Goal: Use online tool/utility: Utilize a website feature to perform a specific function

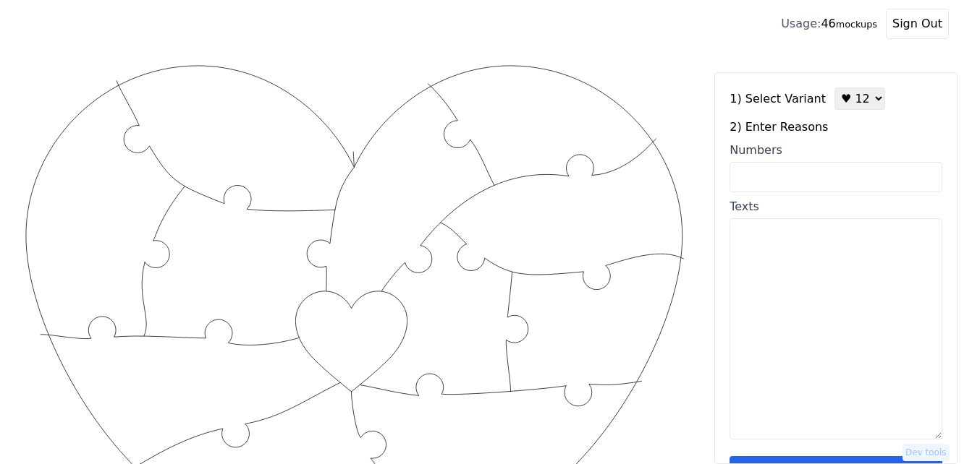
click at [838, 179] on input "Numbers" at bounding box center [835, 177] width 213 height 30
paste input "1,2,3,4,6,10,18,36,31,42,43,49"
type input "1,2,3,4,6,10,18,36,31,42,43,49"
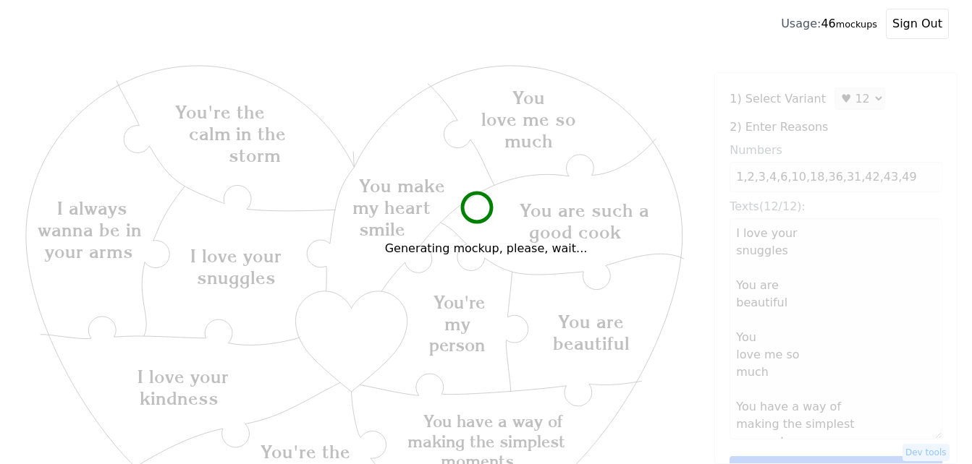
type textarea "I love your snuggles You are beautiful You love me so much You have a way of ma…"
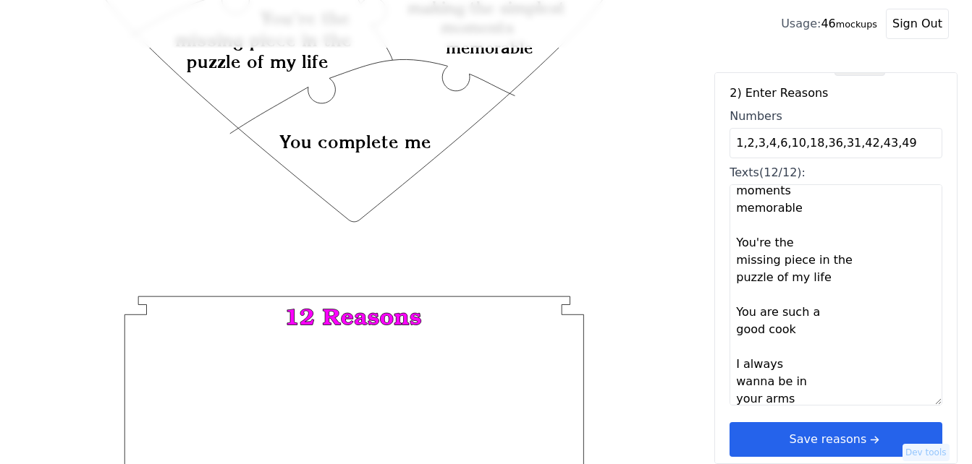
scroll to position [43, 0]
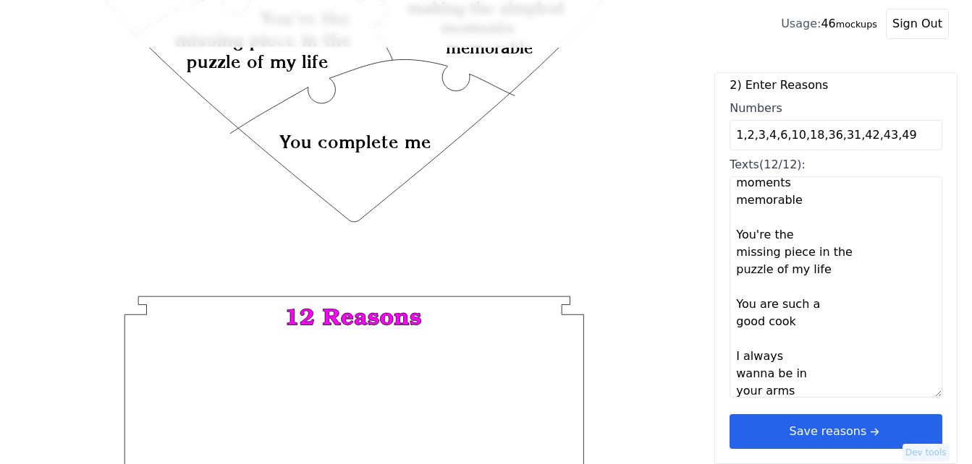
click at [831, 436] on button "Save reasons" at bounding box center [835, 432] width 213 height 35
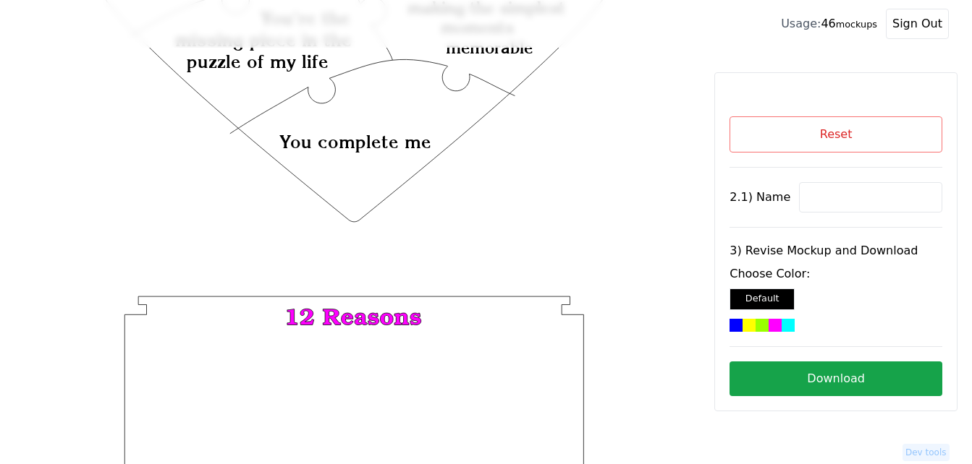
click at [786, 326] on div at bounding box center [787, 325] width 13 height 13
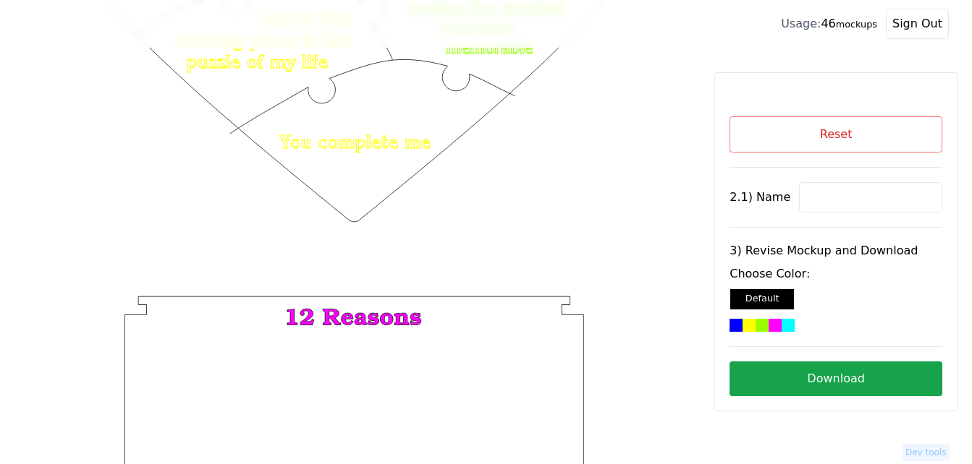
click at [812, 379] on button "Download" at bounding box center [835, 379] width 213 height 35
click at [824, 138] on button "Reset" at bounding box center [835, 134] width 213 height 36
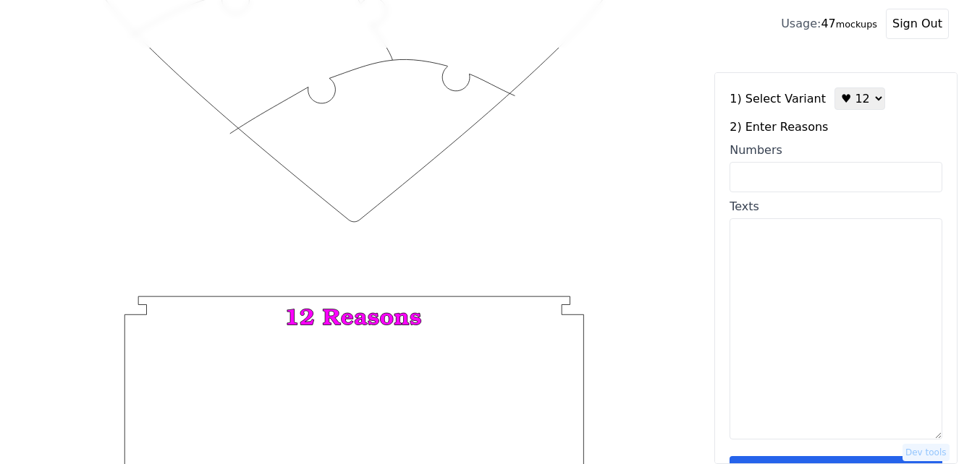
click at [846, 98] on select "♥ 12 ♥ 18 ♥ 28 ♥ 40 ♥ 50 ♥ 60 ♥ 70" at bounding box center [859, 99] width 51 height 22
select select "2"
click at [834, 88] on select "♥ 12 ♥ 18 ♥ 28 ♥ 40 ♥ 50 ♥ 60 ♥ 70" at bounding box center [859, 99] width 51 height 22
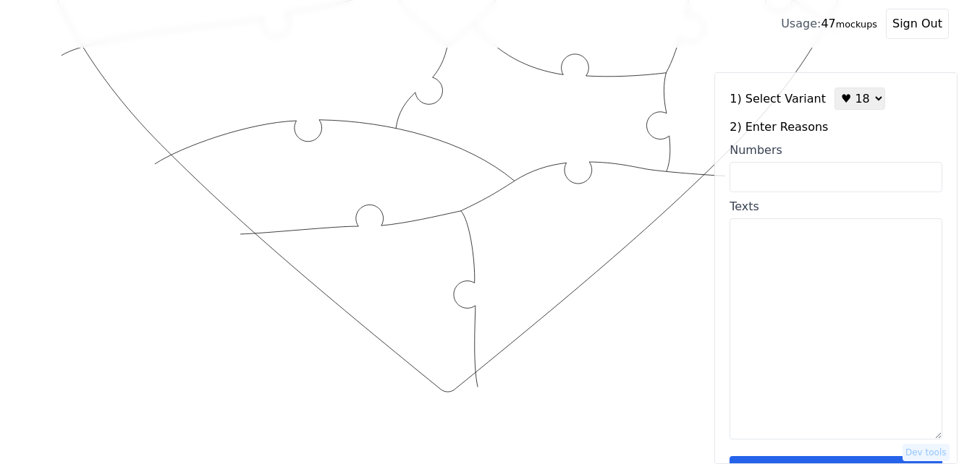
click at [829, 174] on input "Numbers" at bounding box center [835, 177] width 213 height 30
paste input "2,3,7,9,11,12,15,21,23,30,34,37,38,39,41,42,46,48"
type input "2,3,7,9,11,12,15,21,23,30,34,37,38,39,41,42,46,48"
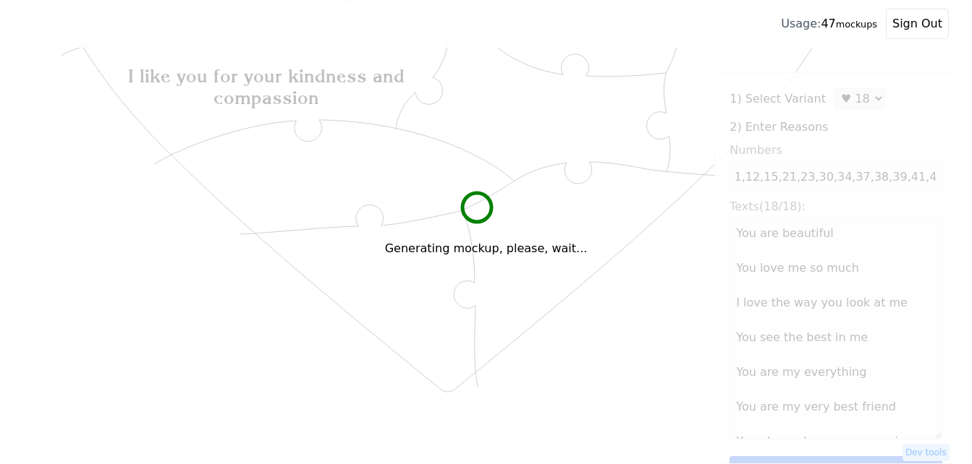
scroll to position [0, 0]
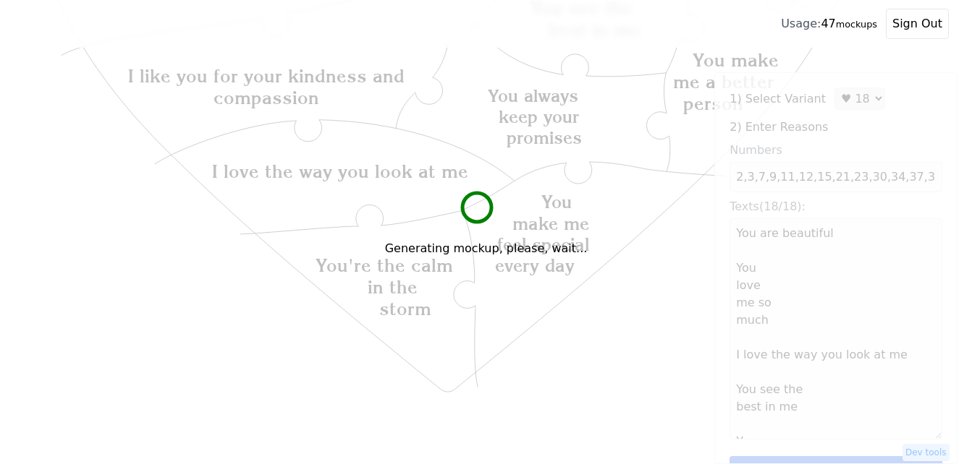
type textarea "You are beautiful You love me so much I love the way you look at me You see the…"
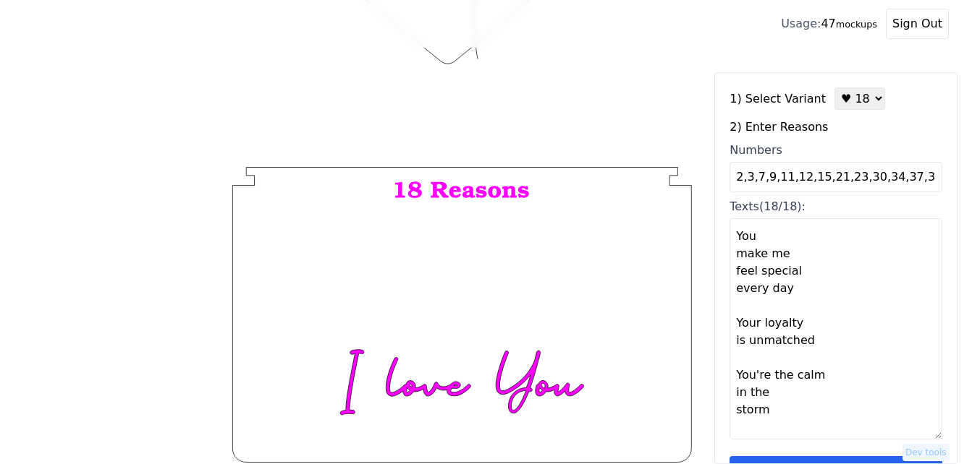
scroll to position [43, 0]
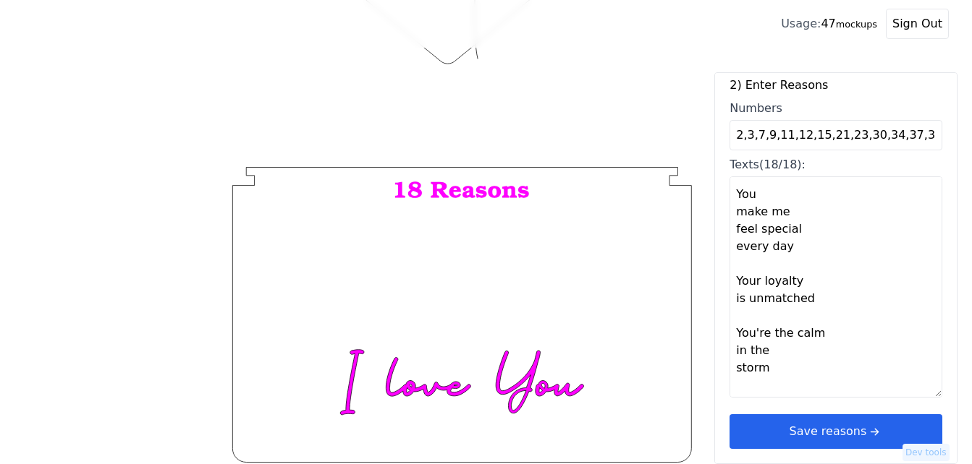
click at [866, 426] on icon "arrow right short" at bounding box center [874, 432] width 16 height 16
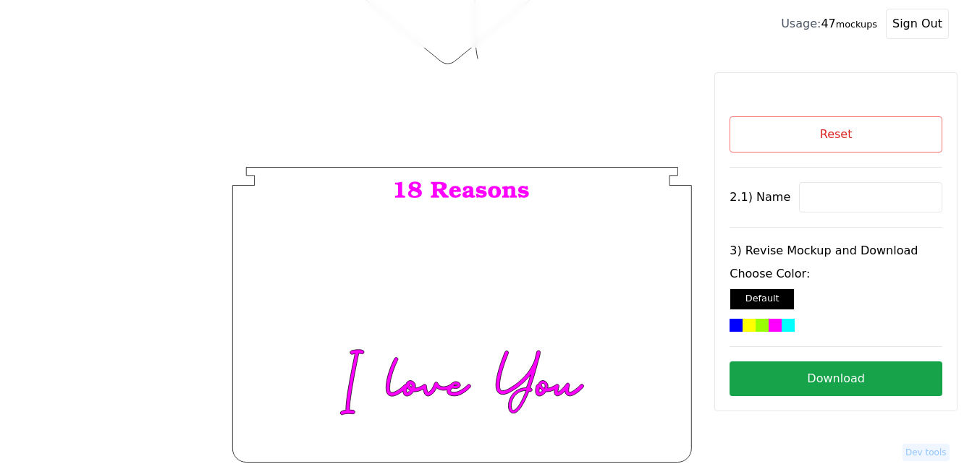
scroll to position [0, 0]
click at [812, 203] on input at bounding box center [870, 197] width 143 height 30
paste input "Isamar"
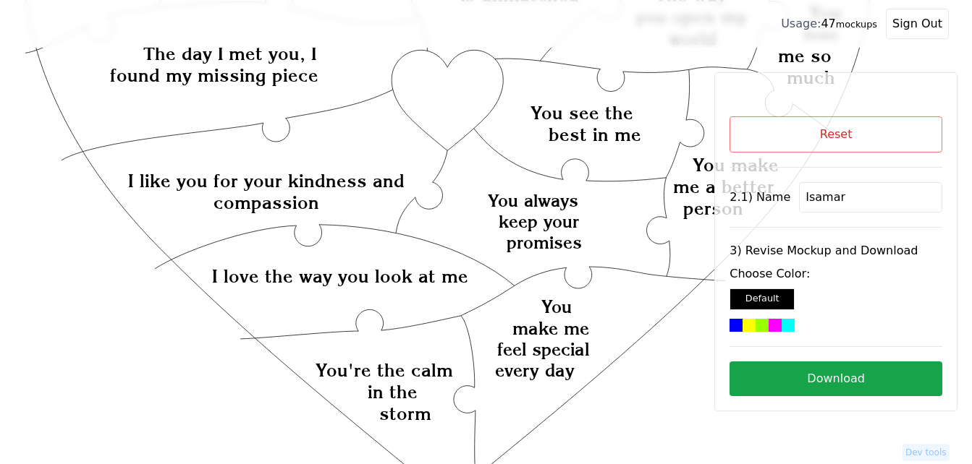
scroll to position [328, 0]
type input "Isamar"
click at [467, 90] on icon "Created with Snap Created with Snap Created with Snap The day I met you, I foun…" at bounding box center [448, 316] width 850 height 1165
click at [760, 318] on div "Choose Color: Default" at bounding box center [835, 299] width 213 height 67
click at [759, 326] on div at bounding box center [761, 325] width 13 height 13
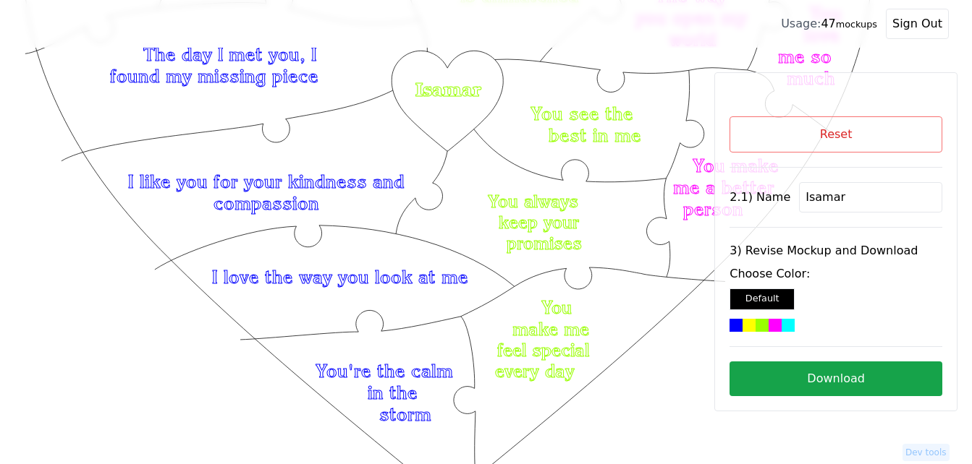
click at [818, 378] on button "Download" at bounding box center [835, 379] width 213 height 35
click at [864, 132] on button "Reset" at bounding box center [835, 134] width 213 height 36
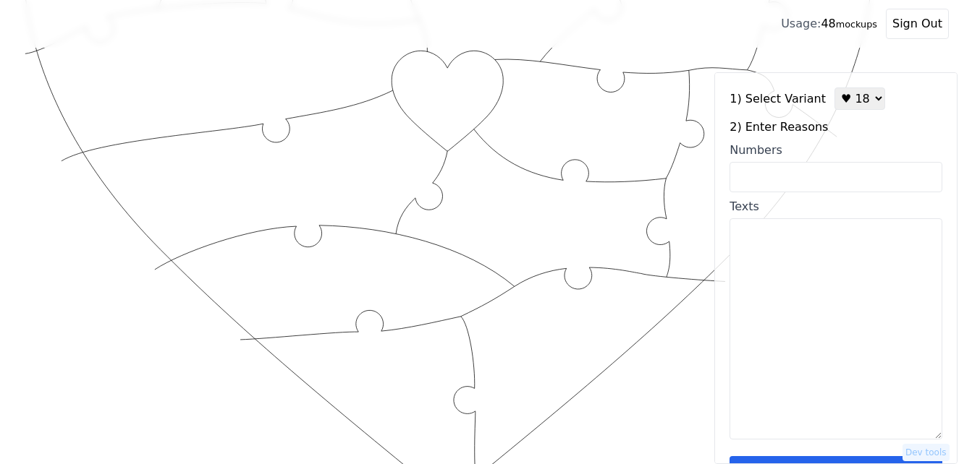
click at [851, 109] on select "♥ 12 ♥ 18 ♥ 28 ♥ 40 ♥ 50 ♥ 60 ♥ 70" at bounding box center [859, 99] width 51 height 22
select select "1"
click at [834, 88] on select "♥ 12 ♥ 18 ♥ 28 ♥ 40 ♥ 50 ♥ 60 ♥ 70" at bounding box center [859, 99] width 51 height 22
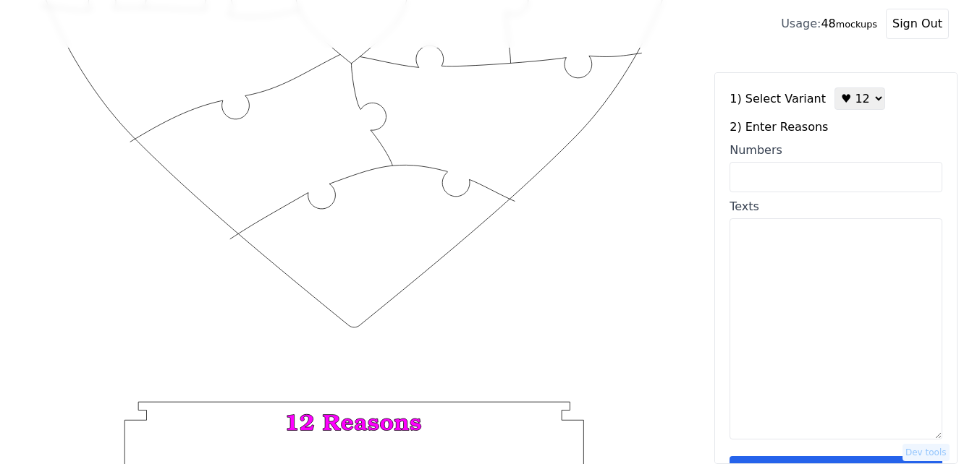
scroll to position [43, 0]
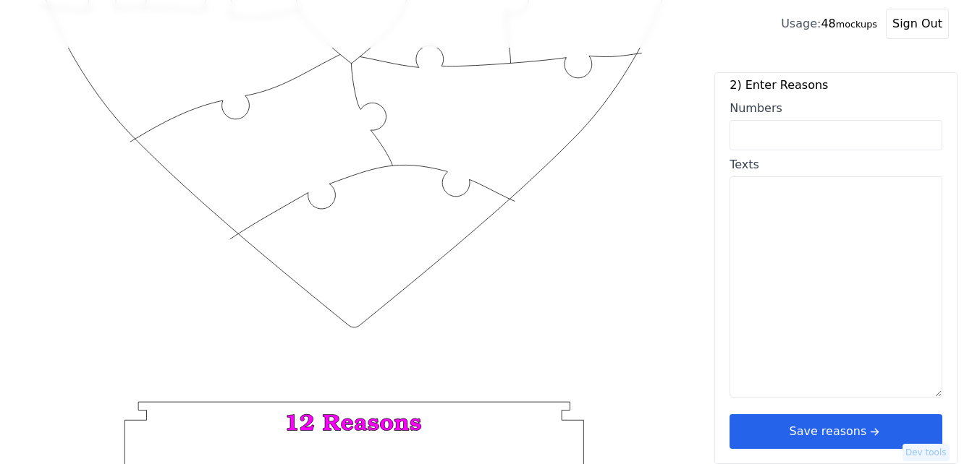
click at [876, 443] on button "Save reasons" at bounding box center [835, 432] width 213 height 35
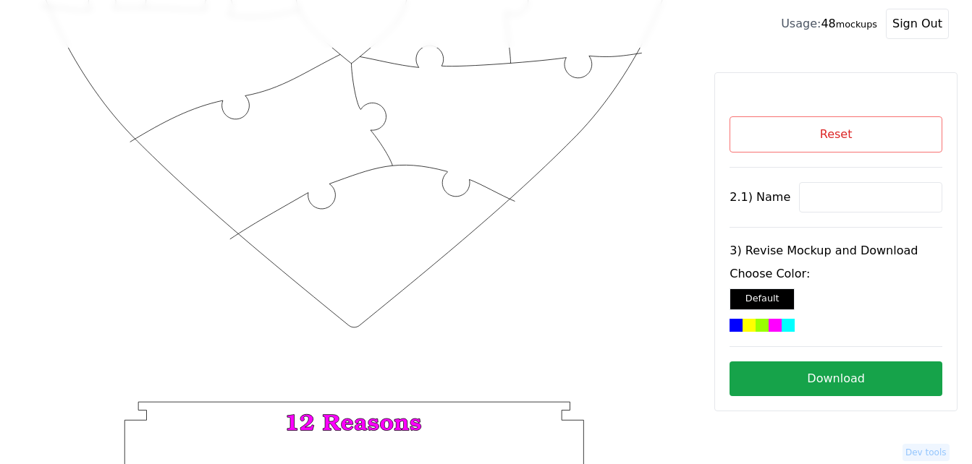
click at [841, 183] on input at bounding box center [870, 197] width 143 height 30
click at [841, 191] on input at bounding box center [870, 197] width 143 height 30
click at [810, 194] on input at bounding box center [870, 197] width 143 height 30
paste input "Birdie"
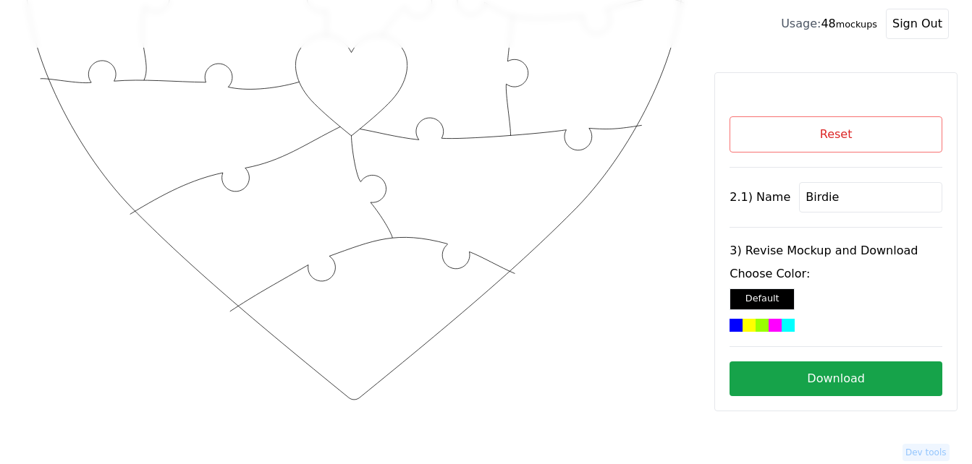
type input "Birdie"
click at [349, 88] on icon "Created with Snap Created with Snap" at bounding box center [354, 288] width 662 height 965
click at [753, 319] on div at bounding box center [748, 325] width 13 height 13
click at [794, 371] on button "Download" at bounding box center [835, 379] width 213 height 35
click at [838, 129] on button "Reset" at bounding box center [835, 134] width 213 height 36
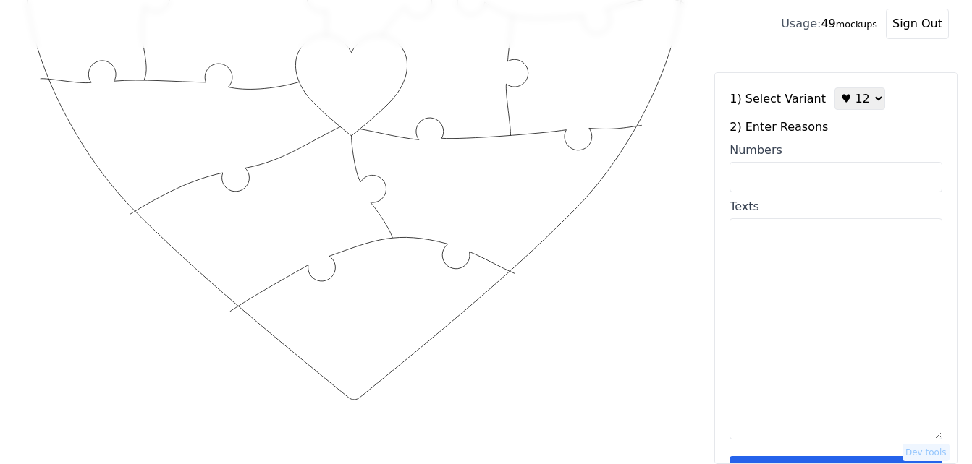
click at [838, 172] on input "Numbers" at bounding box center [835, 177] width 213 height 30
paste input "29, 97, 94, 73, 79, 46, 49, 59, 54, 25, 69, 76"
type input "29, 97, 94, 73, 79, 46, 49, 59, 54, 25, 69, 76"
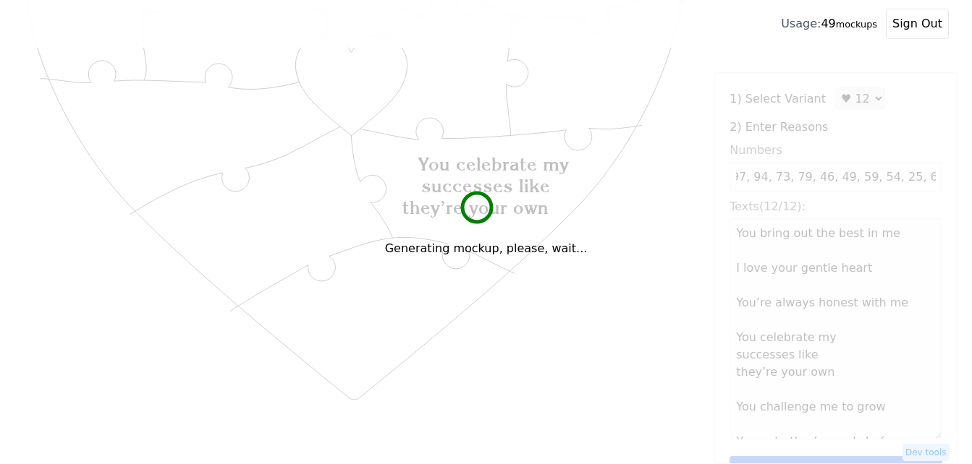
scroll to position [0, 0]
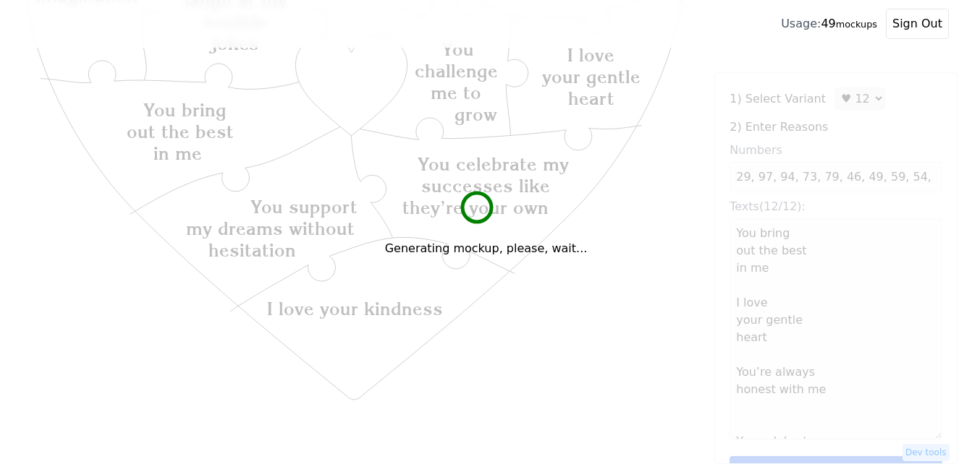
type textarea "You bring out the best in me I love your gentle heart You’re always honest with…"
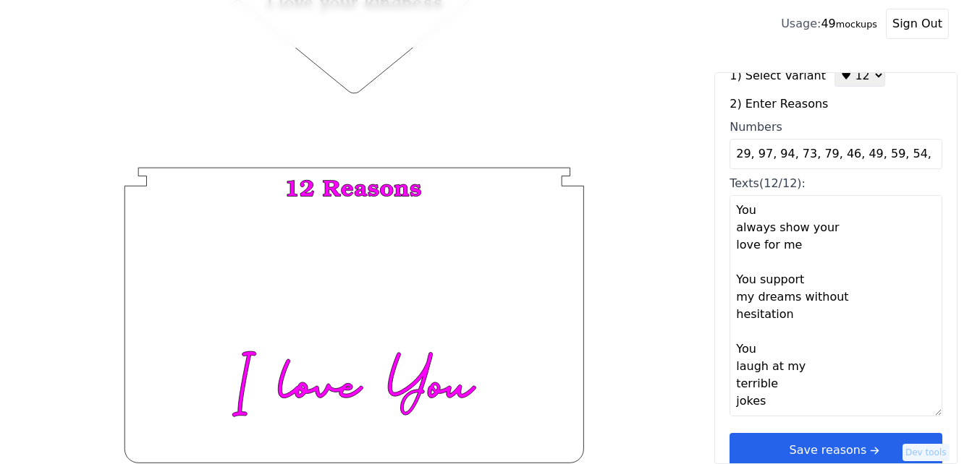
scroll to position [43, 0]
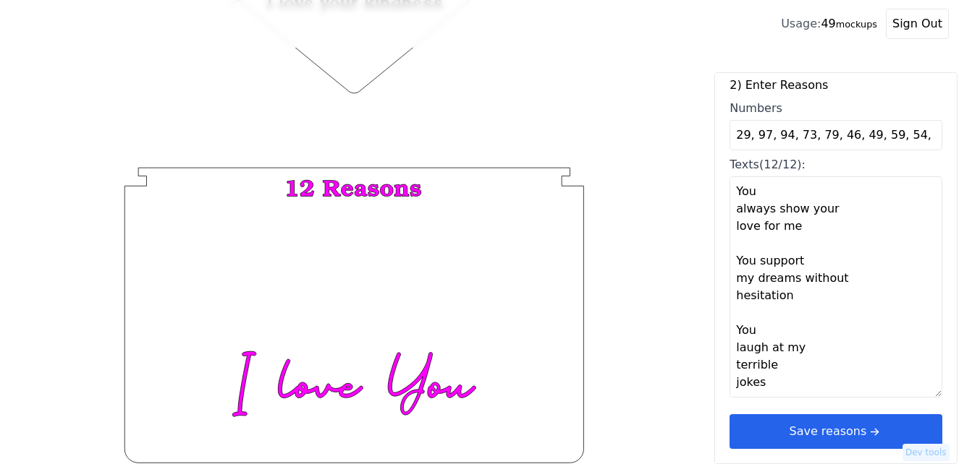
click at [866, 434] on icon "arrow right short" at bounding box center [874, 432] width 16 height 16
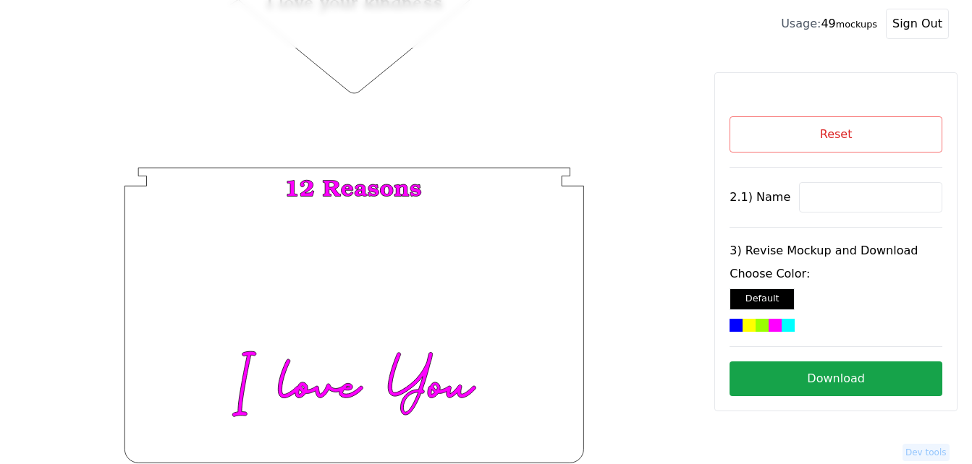
click at [856, 198] on input at bounding box center [870, 197] width 143 height 30
paste input "[PERSON_NAME],"
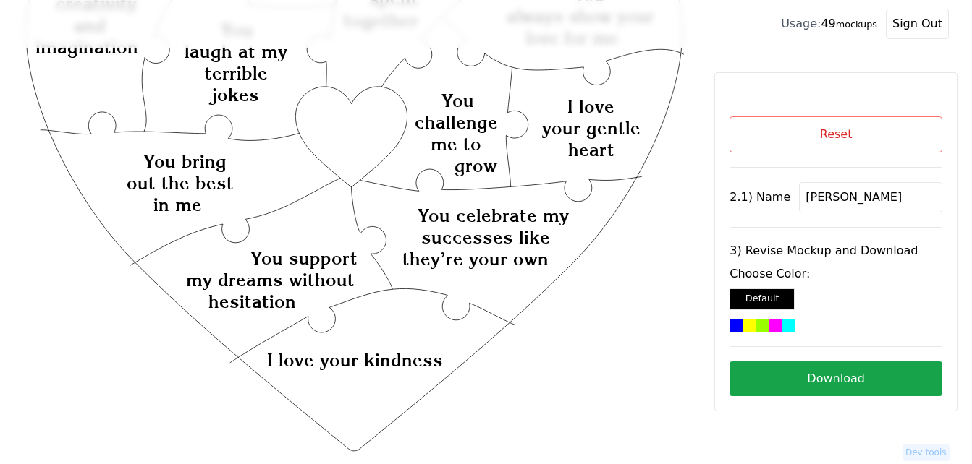
scroll to position [201, 0]
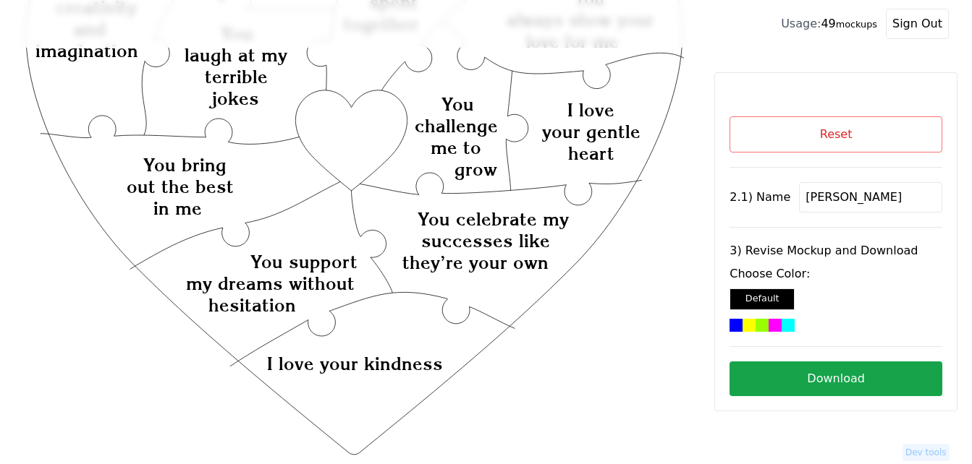
type input "[PERSON_NAME]"
drag, startPoint x: 336, startPoint y: 150, endPoint x: 757, endPoint y: 305, distance: 449.0
click at [336, 150] on icon "Created with Snap Created with Snap Created with Snap You celebrate my successe…" at bounding box center [354, 343] width 662 height 965
click at [760, 318] on div "Choose Color: Default" at bounding box center [835, 299] width 213 height 67
click at [758, 325] on div at bounding box center [761, 325] width 13 height 13
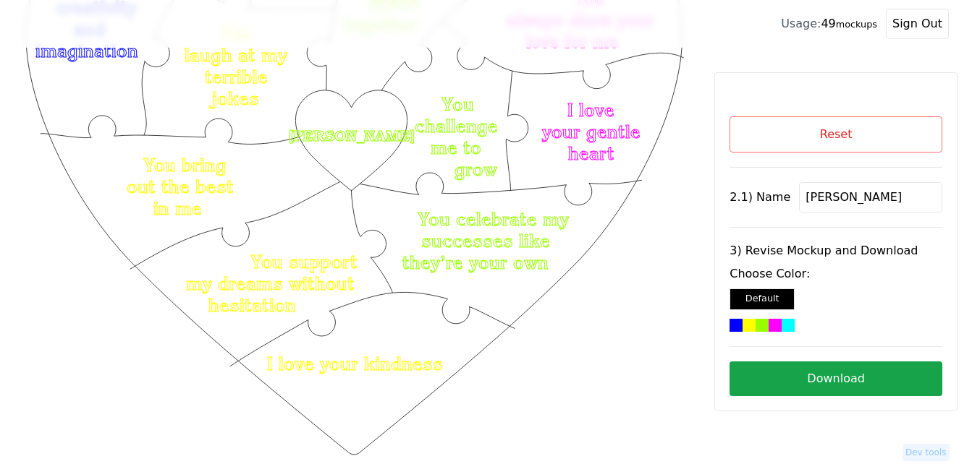
click at [815, 375] on button "Download" at bounding box center [835, 379] width 213 height 35
